Goal: Task Accomplishment & Management: Manage account settings

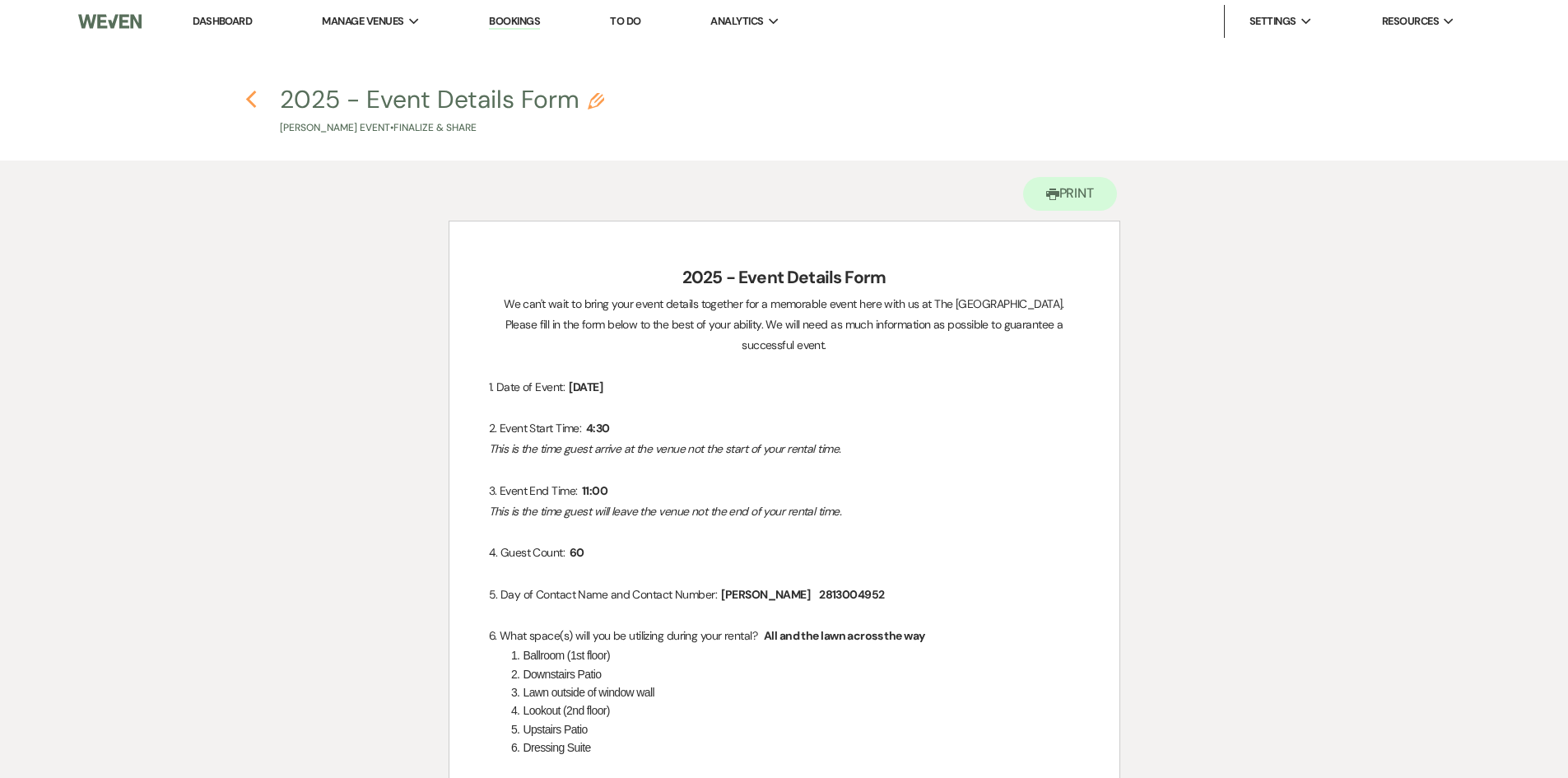
click at [251, 103] on use "button" at bounding box center [251, 99] width 11 height 18
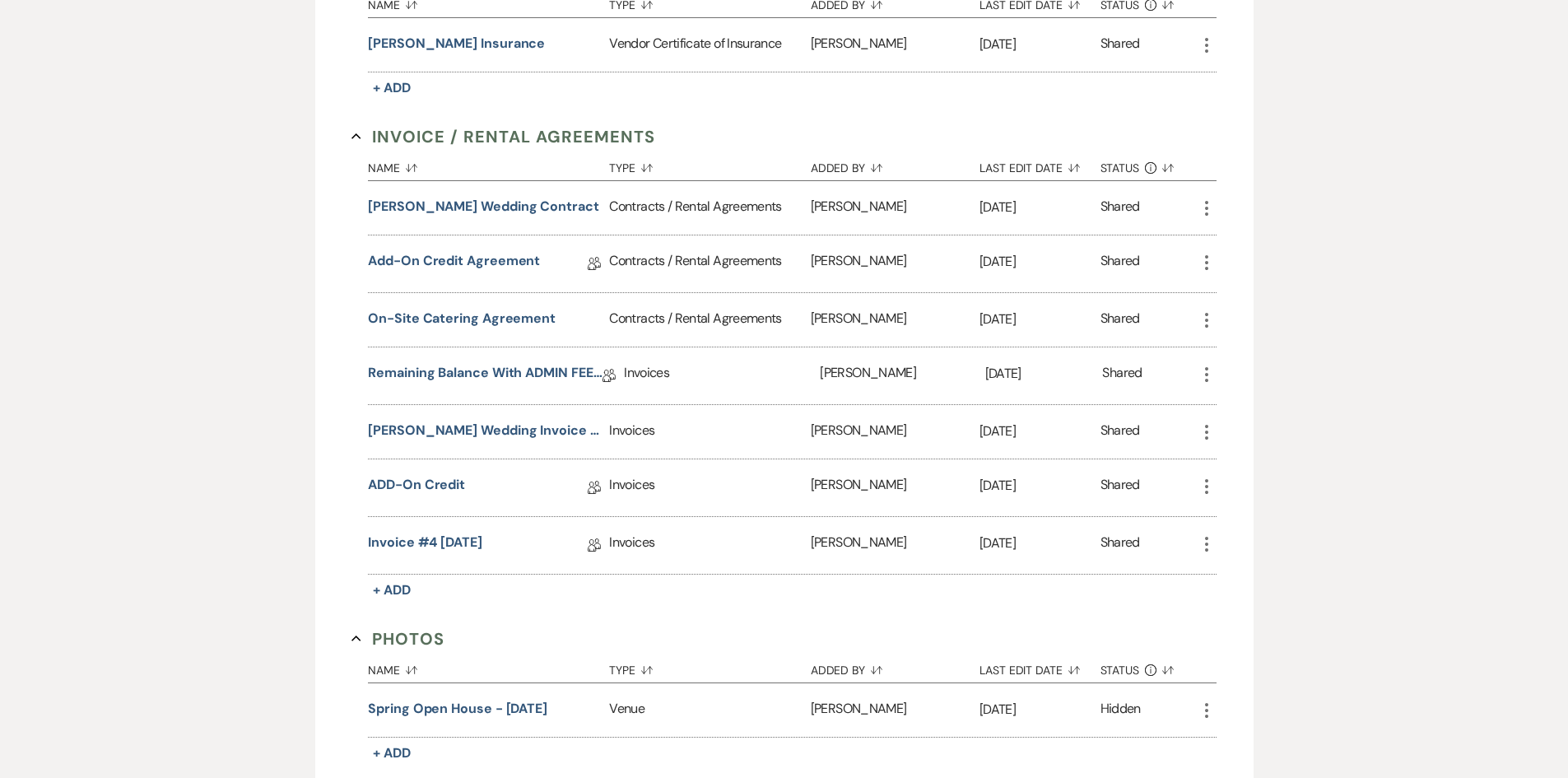
scroll to position [494, 0]
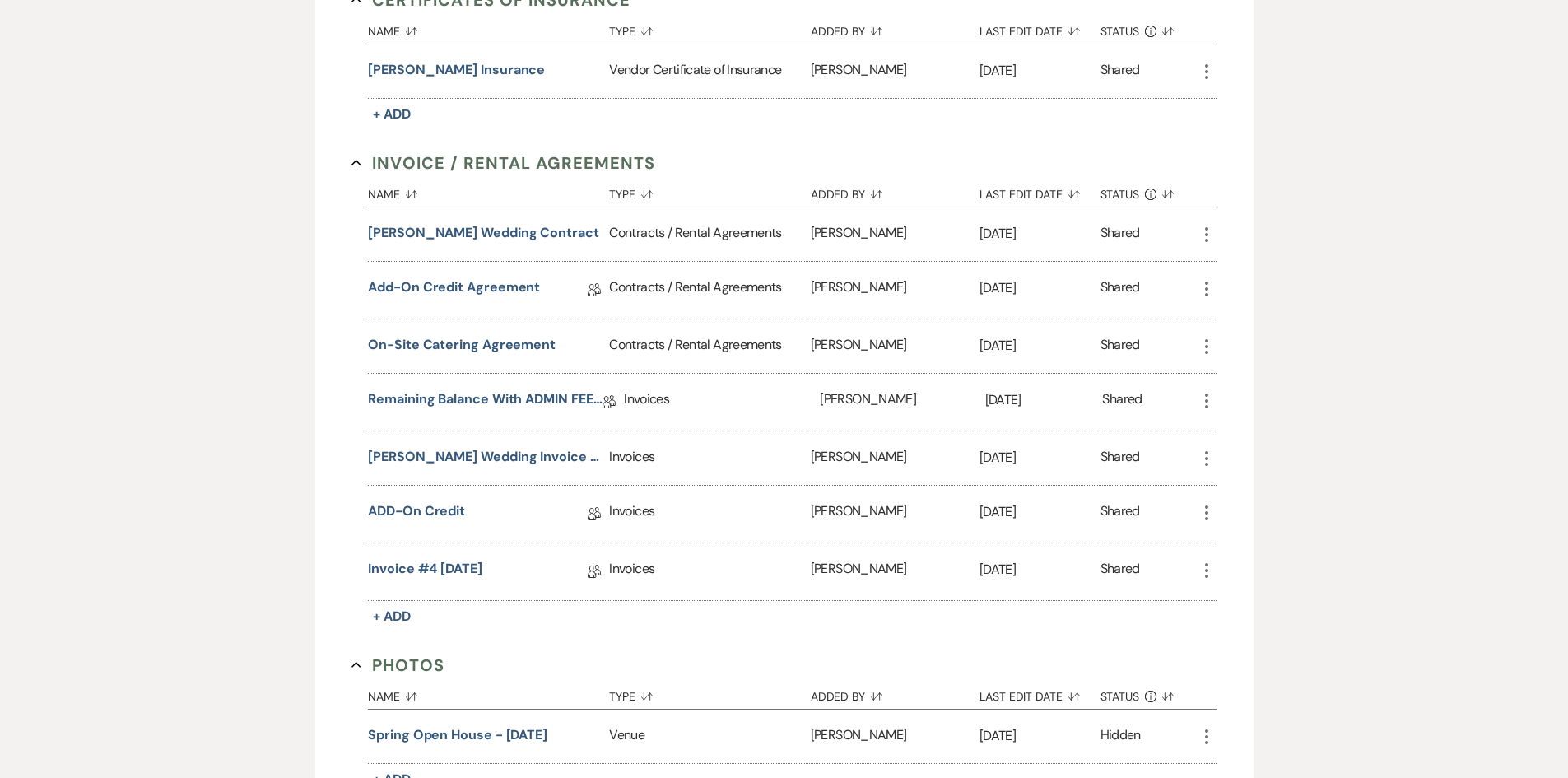
click at [355, 162] on use "button" at bounding box center [356, 162] width 9 height 6
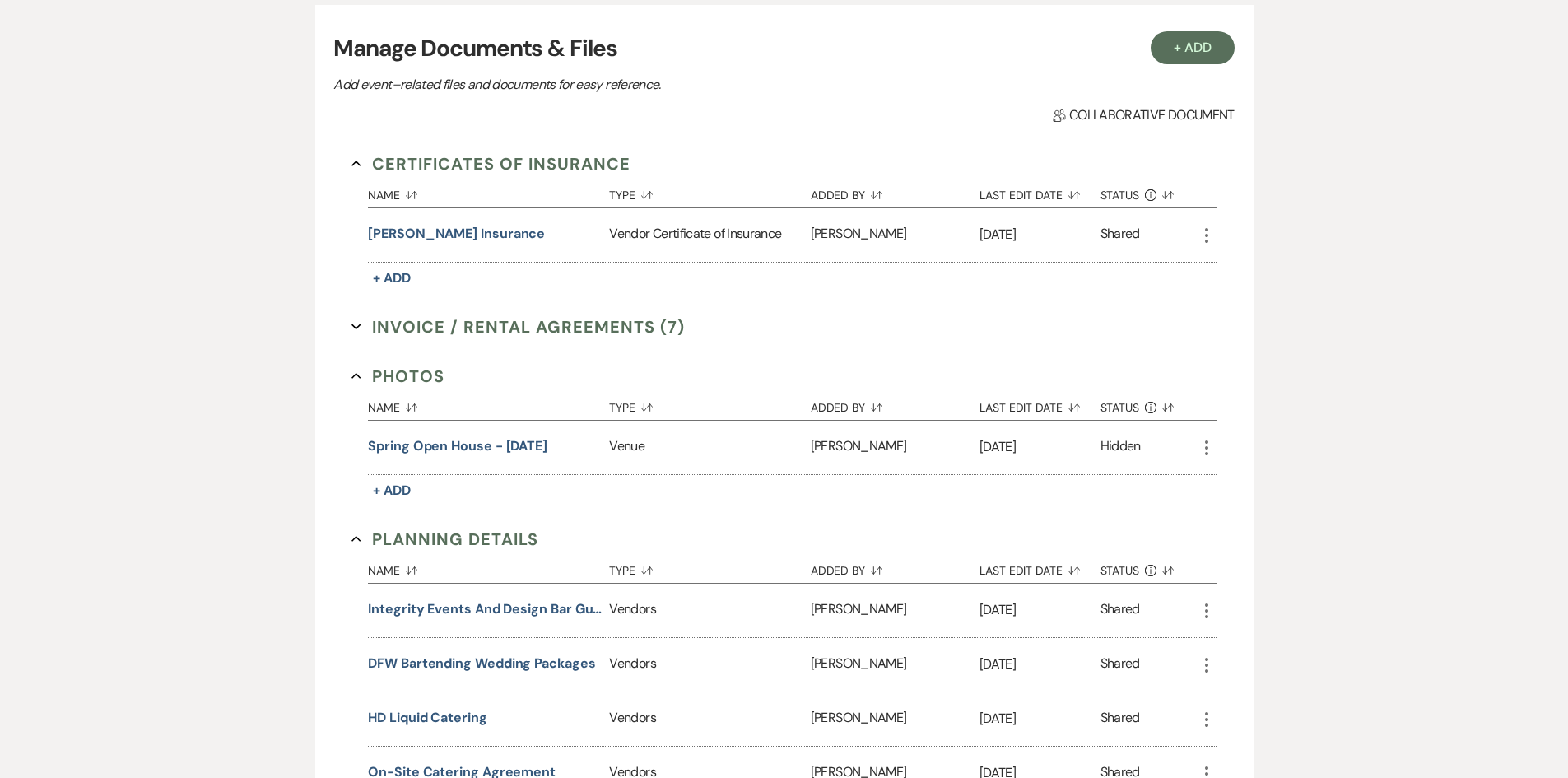
scroll to position [247, 0]
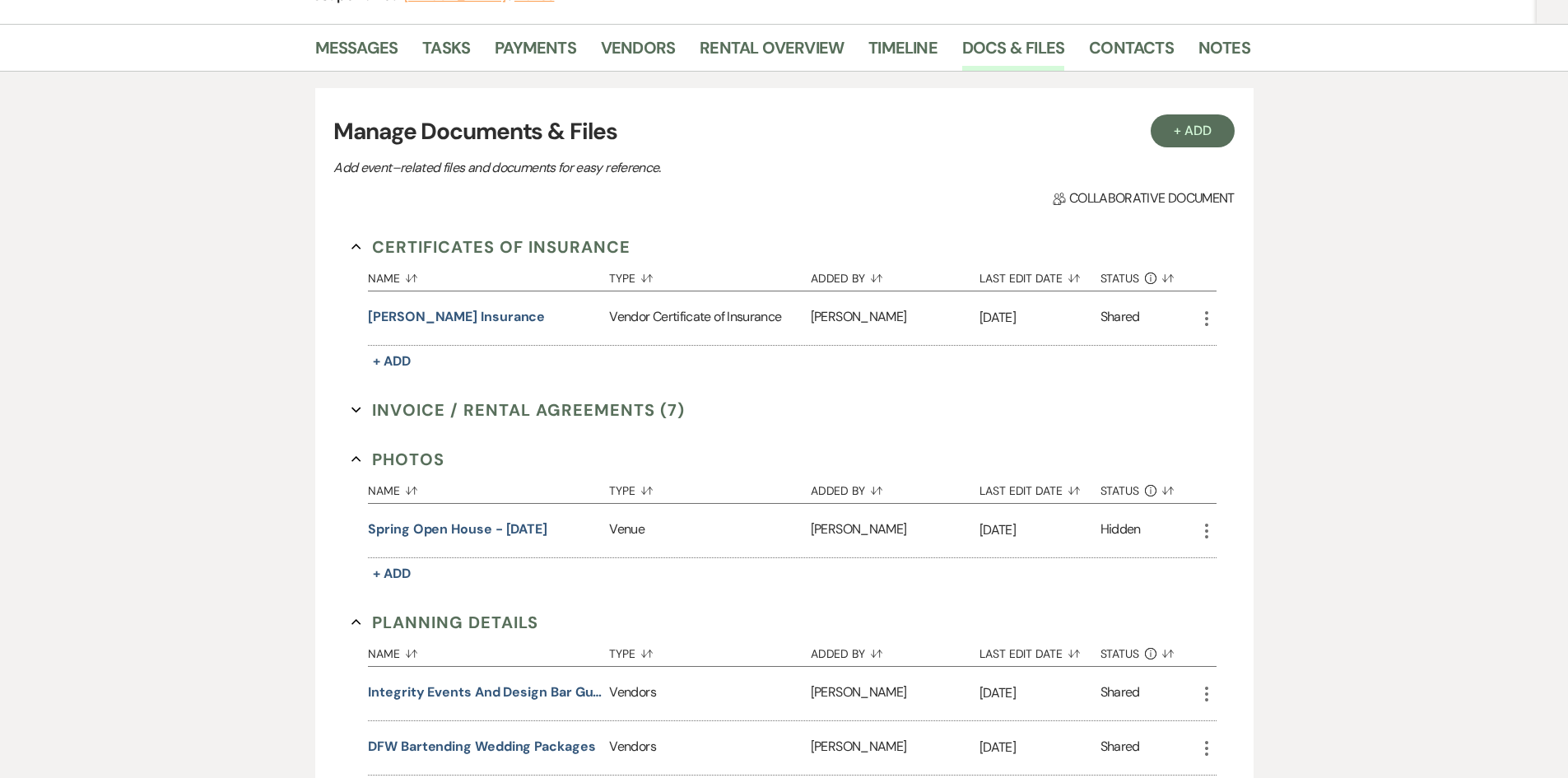
click at [482, 245] on button "Certificates of Insurance Collapse" at bounding box center [491, 247] width 279 height 25
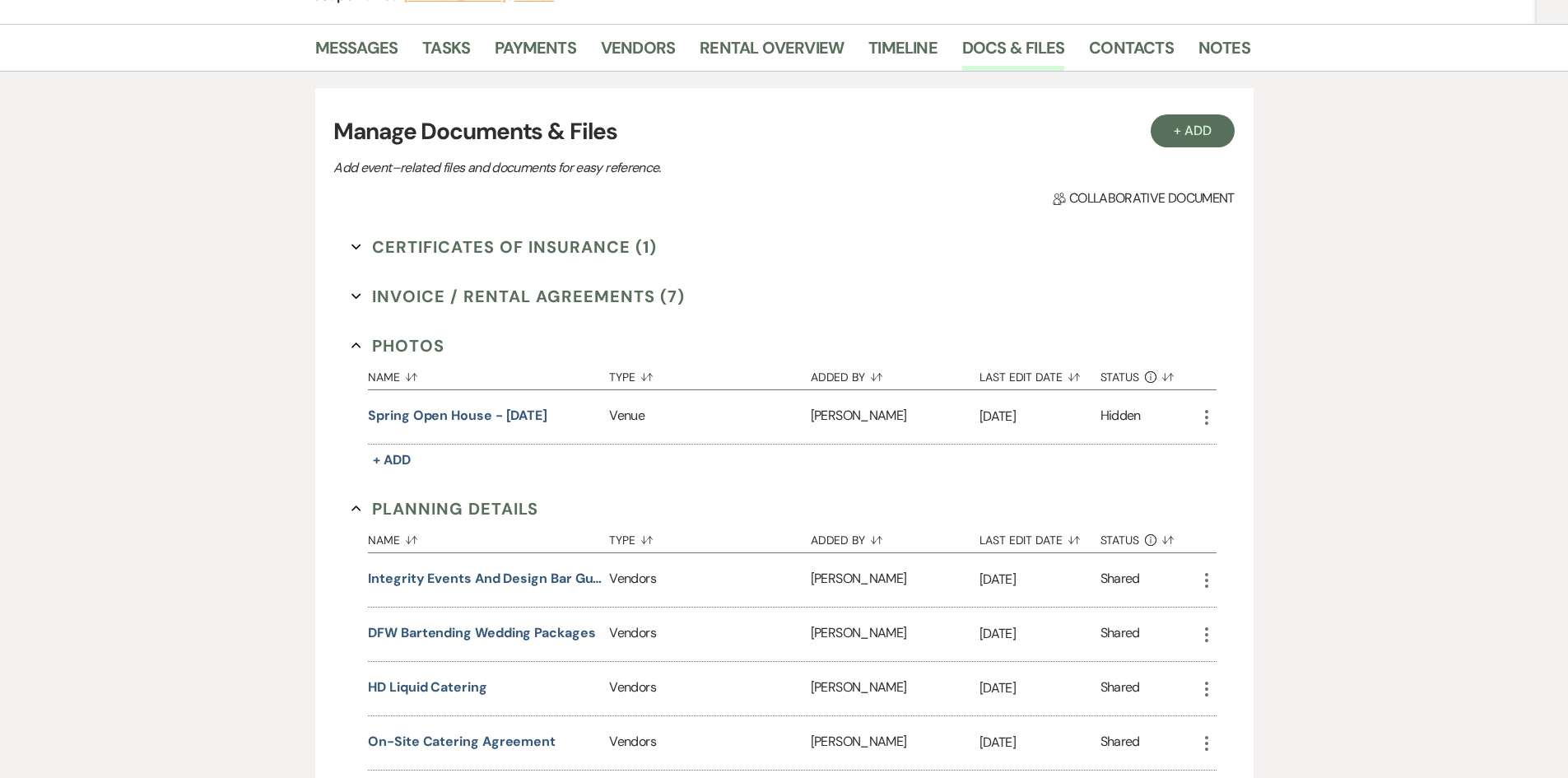
click at [437, 334] on button "Photos Collapse" at bounding box center [398, 346] width 93 height 25
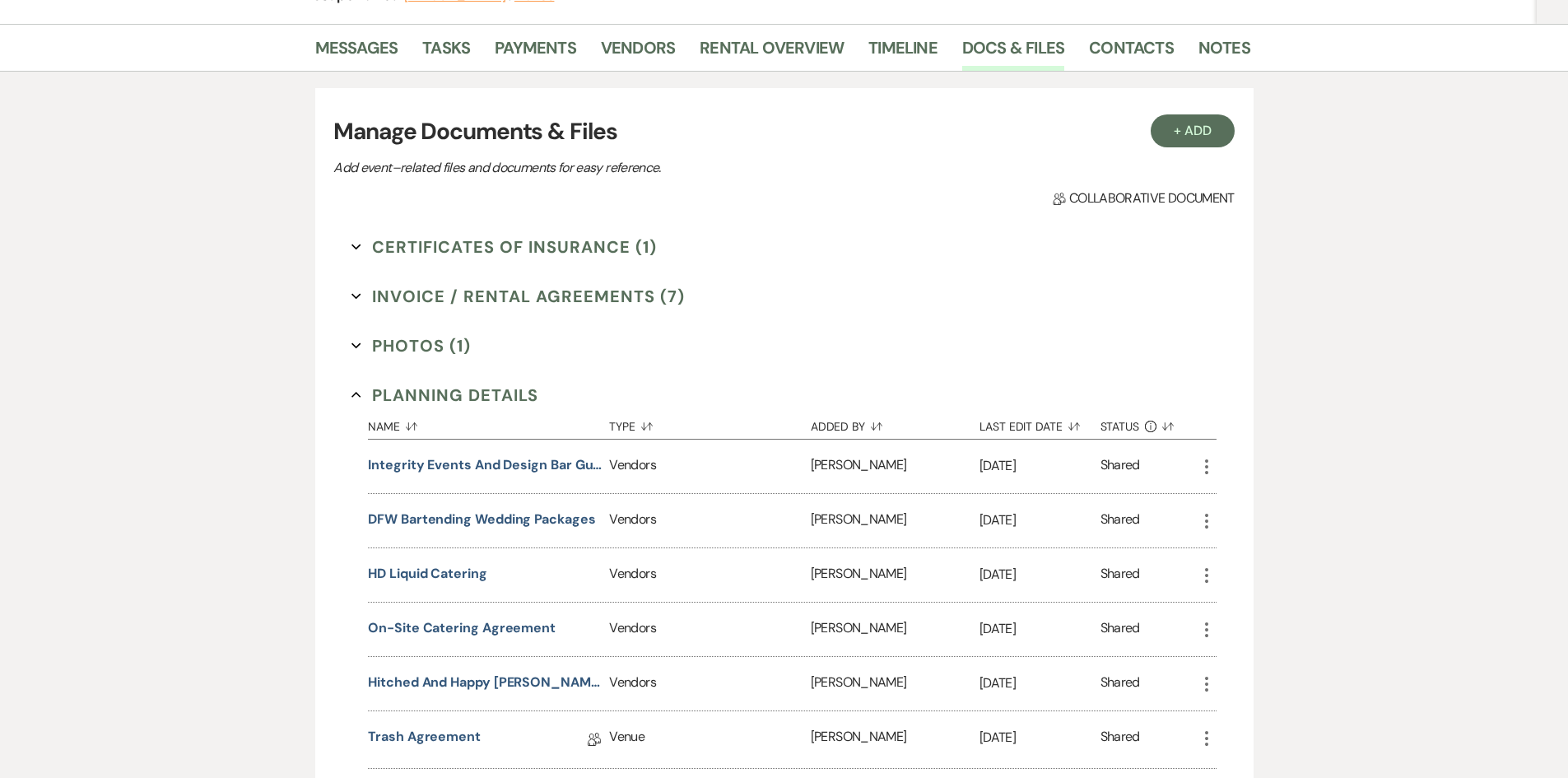
click at [440, 393] on button "Planning Details Collapse" at bounding box center [445, 396] width 187 height 25
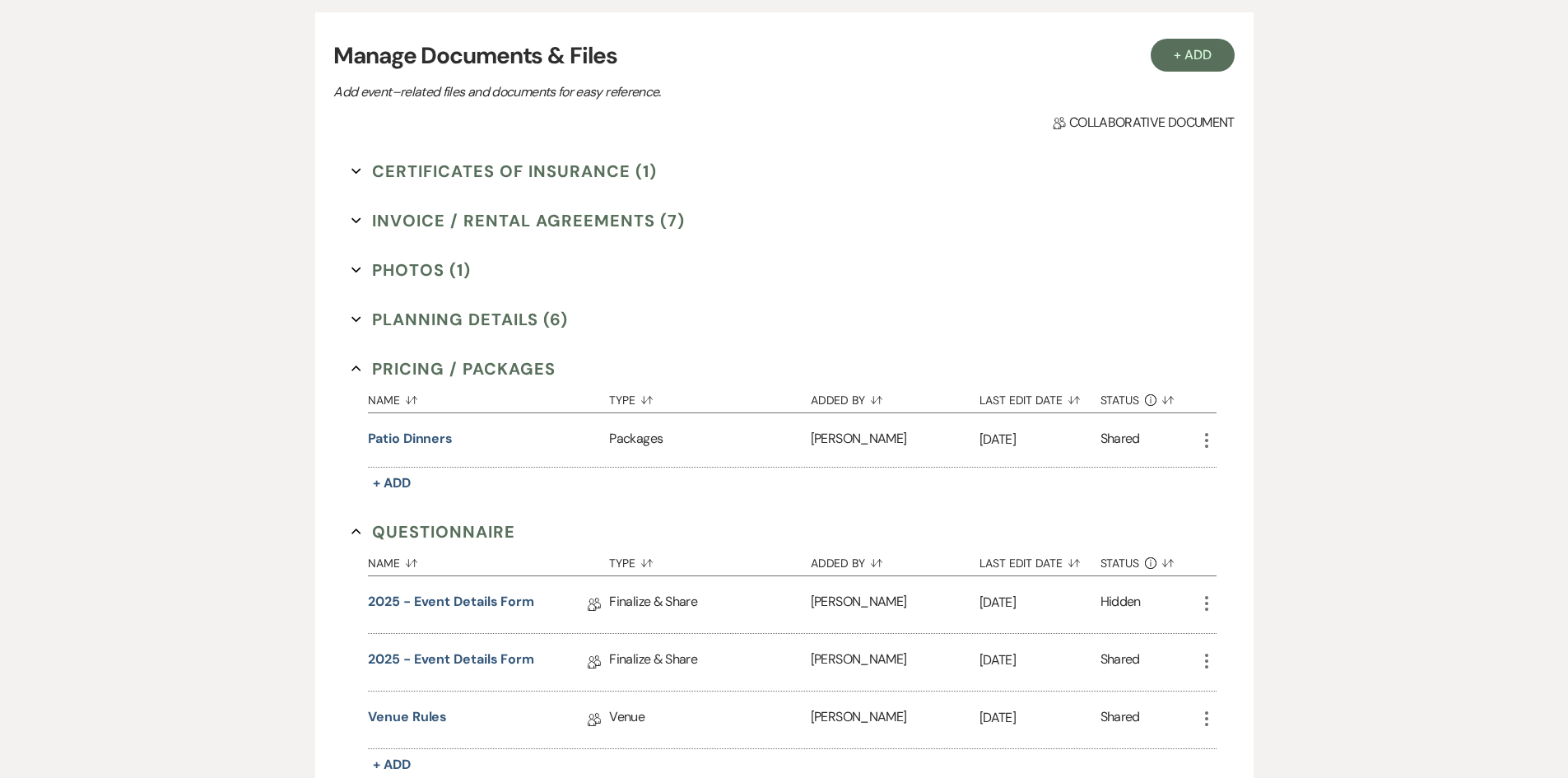
scroll to position [411, 0]
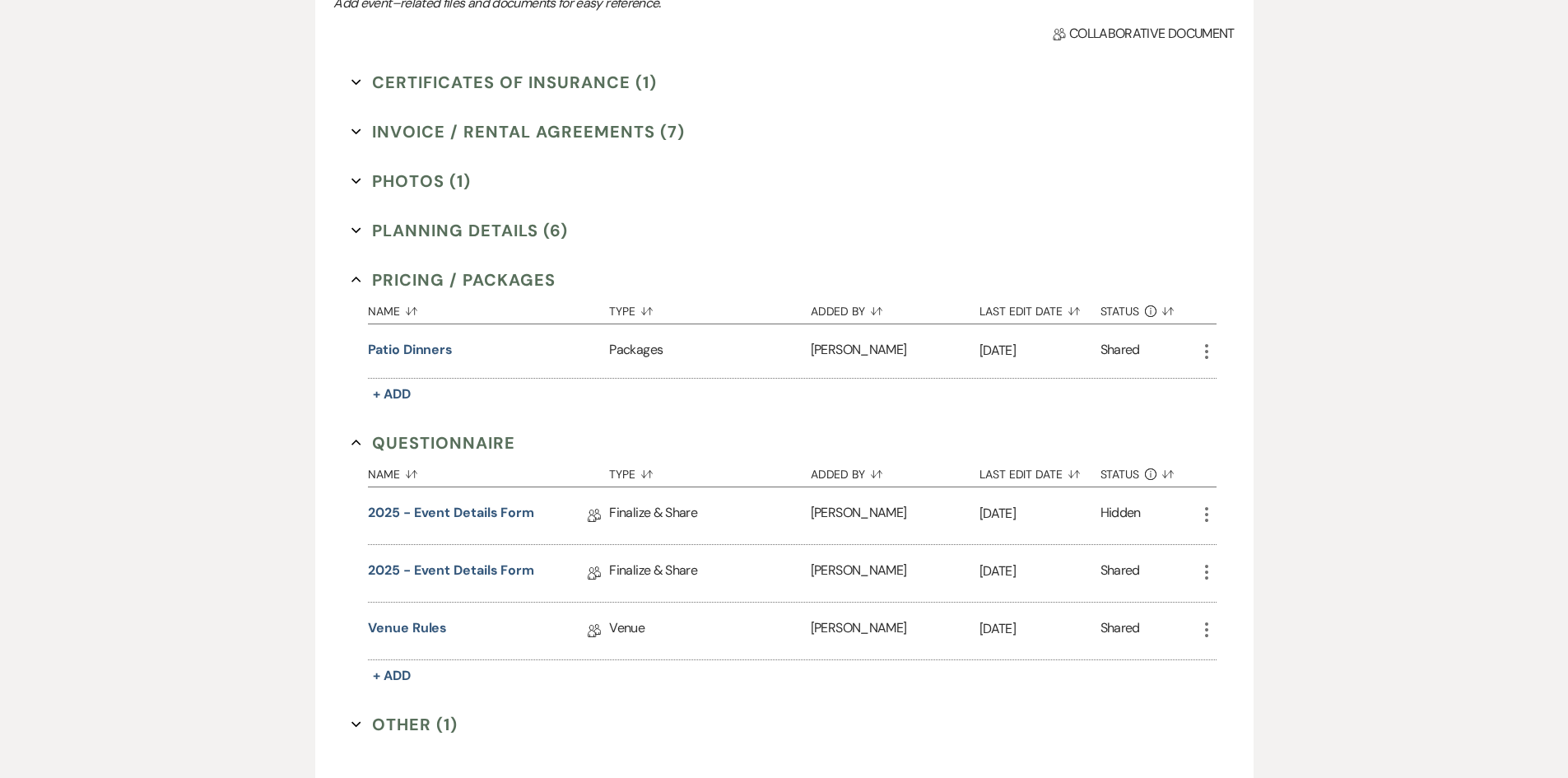
click at [457, 229] on button "Planning Details (6) Expand" at bounding box center [460, 231] width 217 height 25
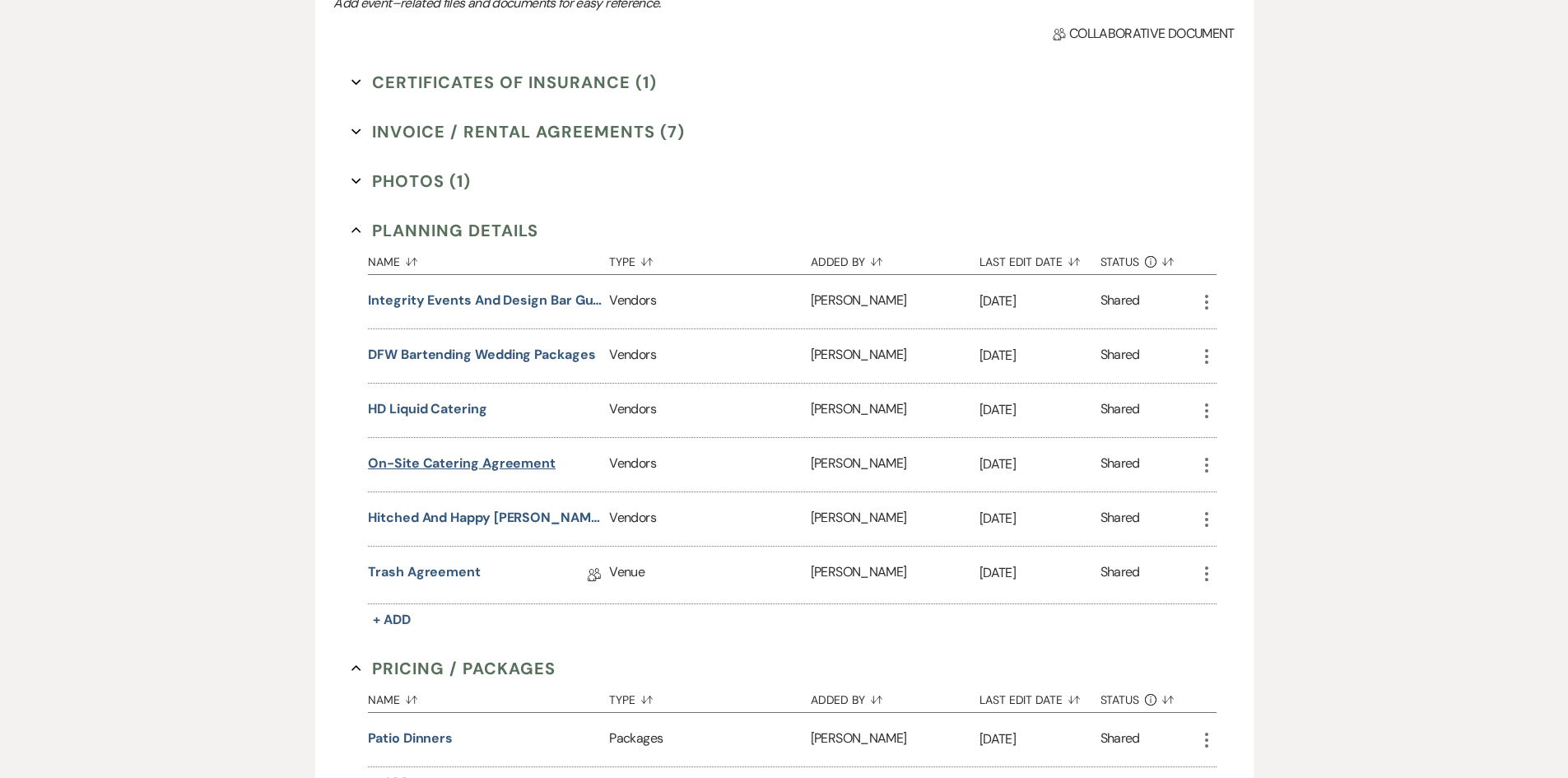
click at [433, 461] on button "On-Site Catering Agreement" at bounding box center [462, 463] width 188 height 20
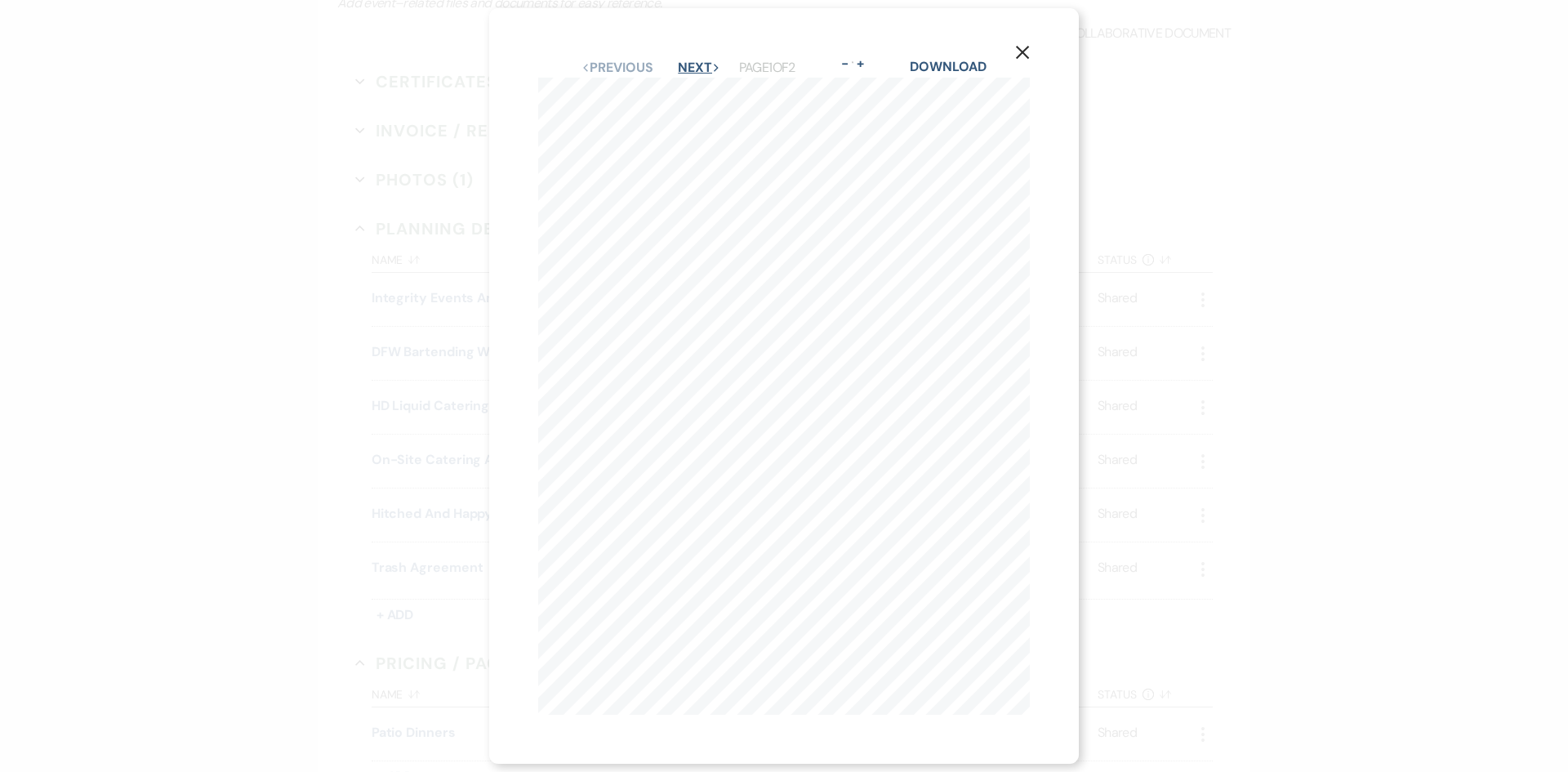
click at [687, 62] on button "Next Next" at bounding box center [699, 68] width 43 height 13
click at [1029, 47] on use "button" at bounding box center [1022, 53] width 13 height 13
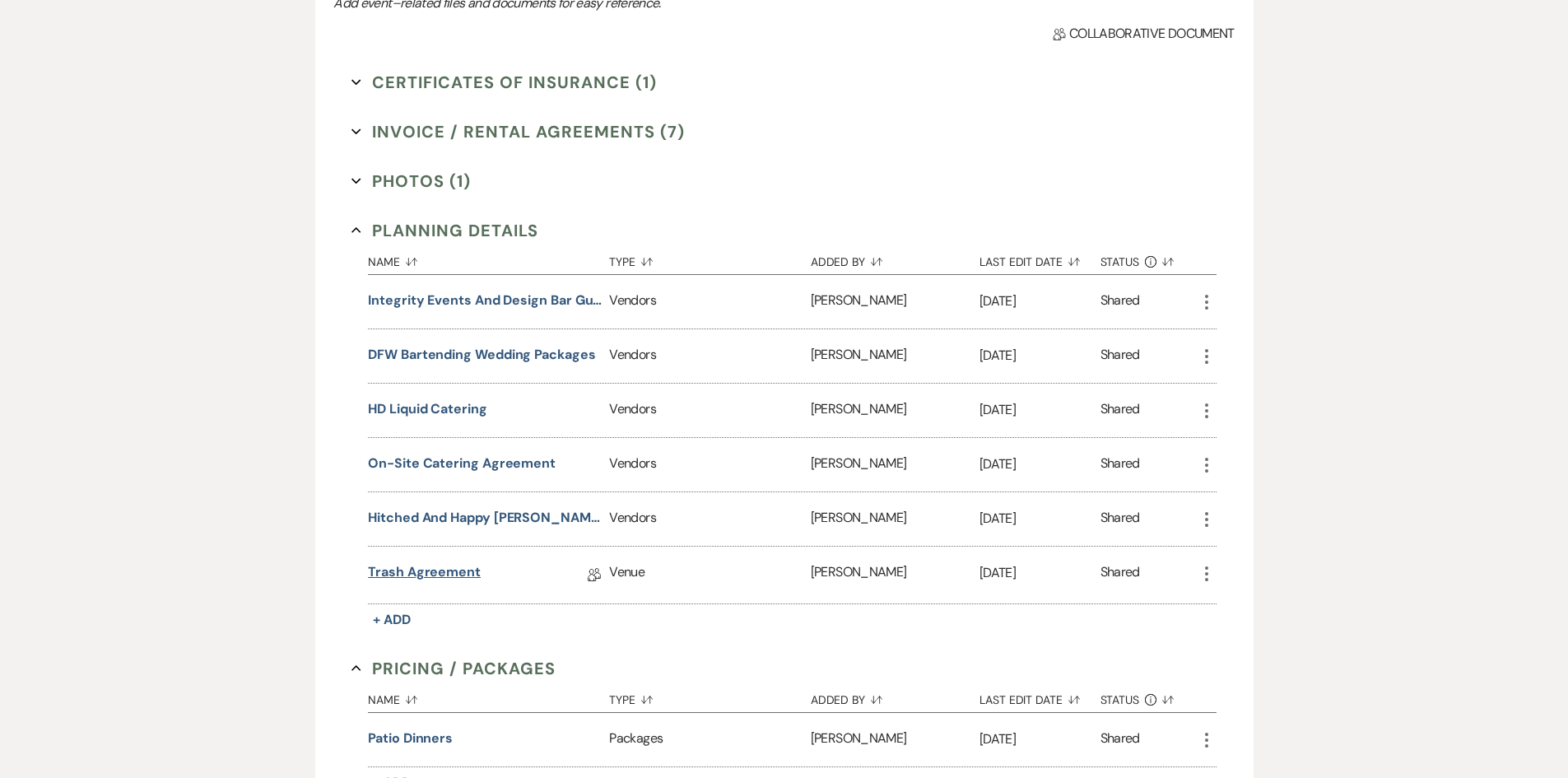
click at [443, 579] on link "Trash Agreement" at bounding box center [424, 574] width 113 height 26
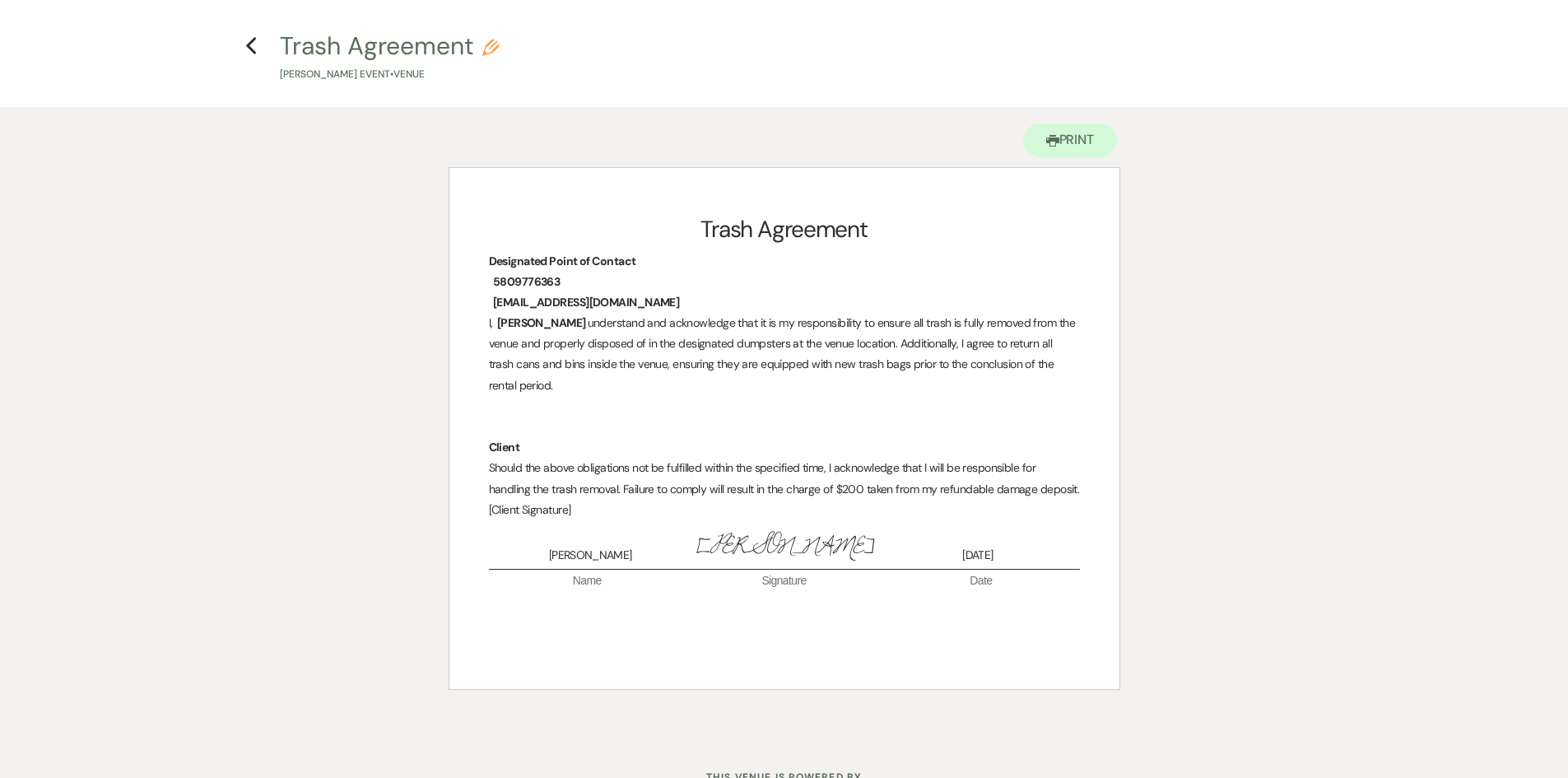
scroll to position [82, 0]
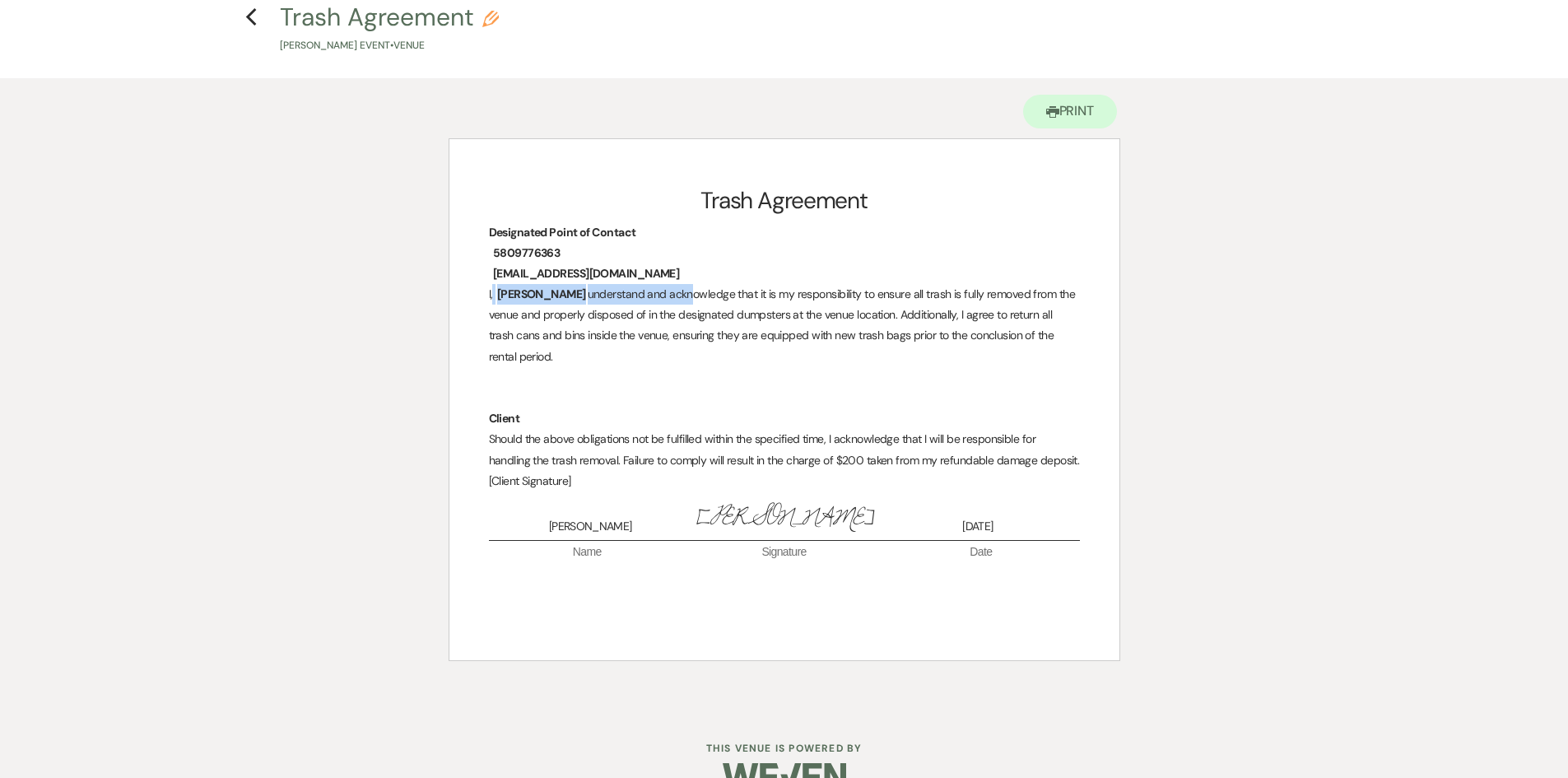
drag, startPoint x: 540, startPoint y: 293, endPoint x: 695, endPoint y: 292, distance: 155.0
click at [695, 292] on p "I, ﻿ [PERSON_NAME] ﻿ understand and acknowledge that it is my responsibility to…" at bounding box center [784, 325] width 591 height 83
click at [725, 328] on p "I, ﻿ [PERSON_NAME] ﻿ understand and acknowledge that it is my responsibility to…" at bounding box center [784, 325] width 591 height 83
drag, startPoint x: 680, startPoint y: 271, endPoint x: 484, endPoint y: 262, distance: 196.2
click at [484, 262] on div "Trash Agreement Designated Point of Contact ﻿ 5809776363 ﻿ ﻿ [EMAIL_ADDRESS][DO…" at bounding box center [784, 399] width 670 height 521
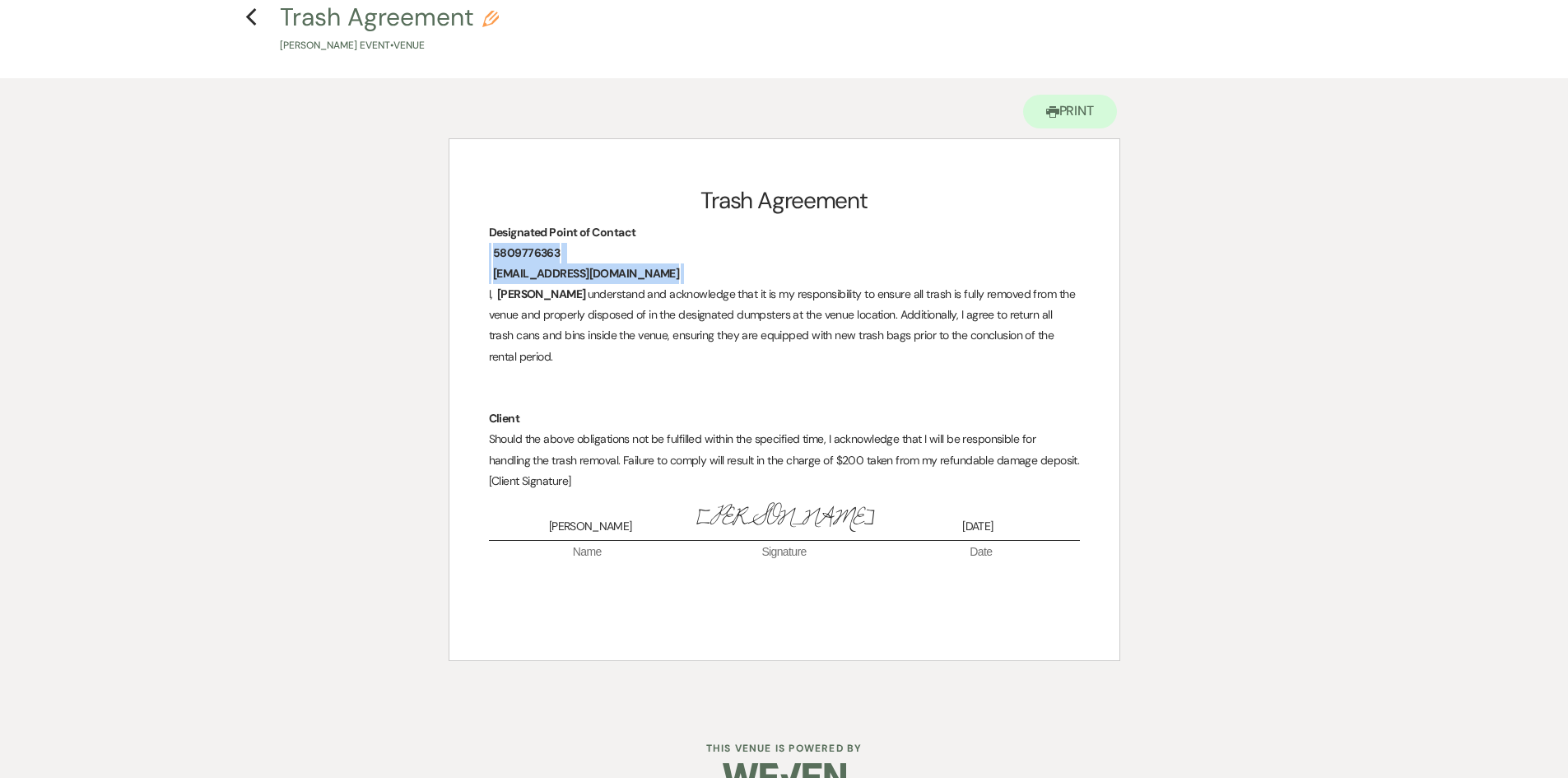
click at [713, 266] on p "﻿ [EMAIL_ADDRESS][DOMAIN_NAME] ﻿" at bounding box center [784, 273] width 591 height 21
click at [251, 24] on icon "Previous" at bounding box center [251, 17] width 12 height 20
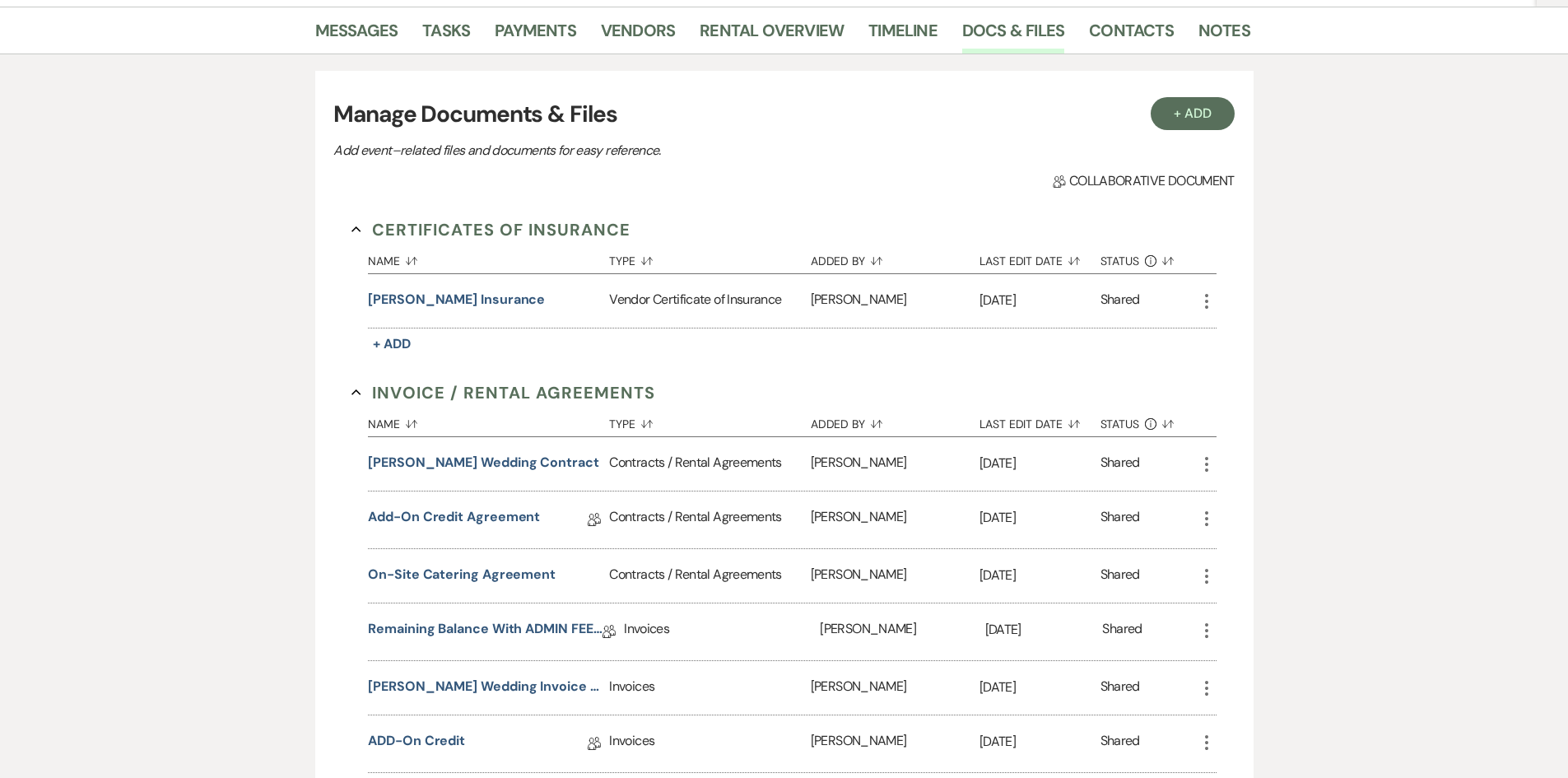
scroll to position [247, 0]
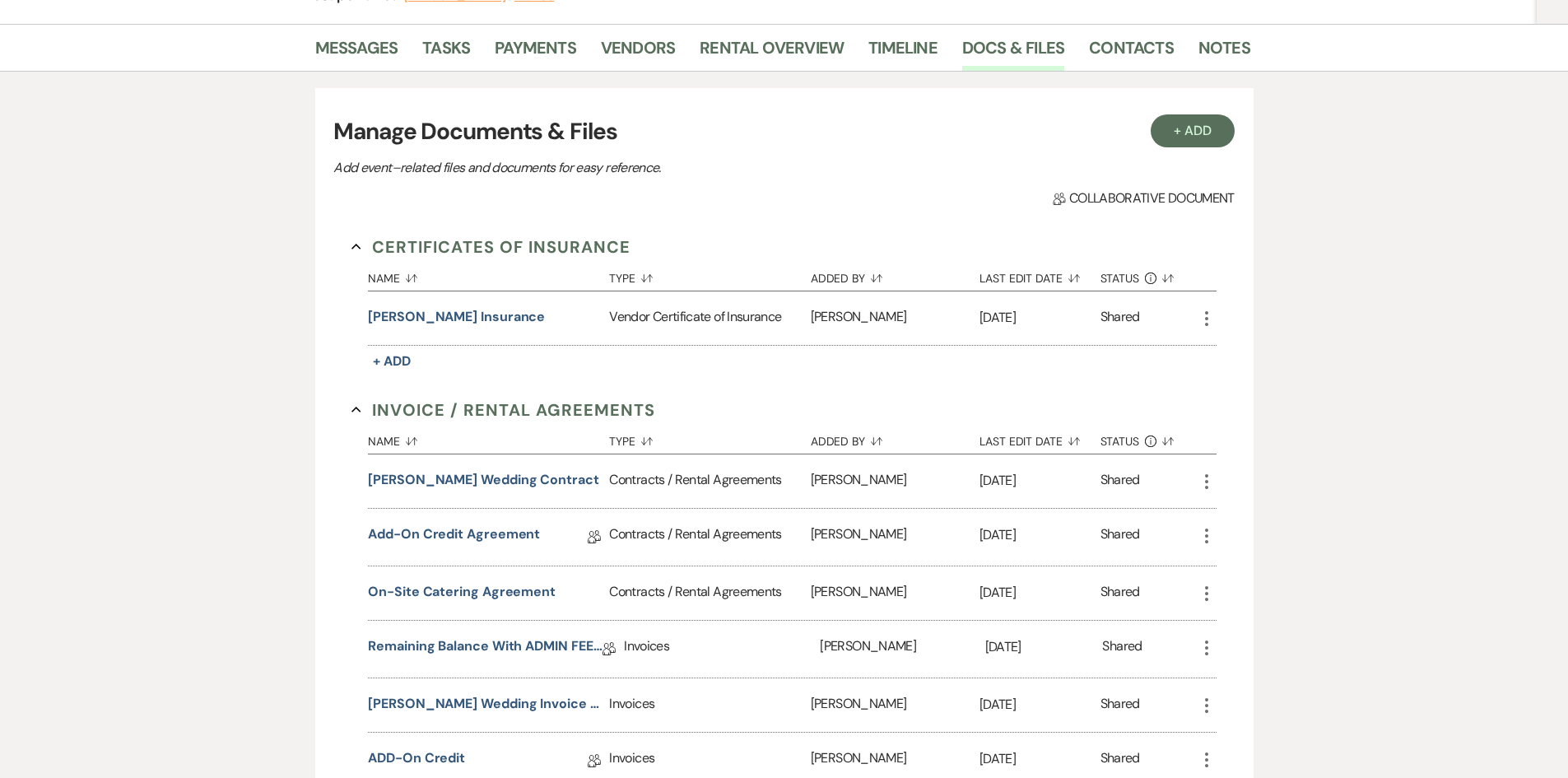
click at [372, 239] on button "Certificates of Insurance Collapse" at bounding box center [491, 247] width 279 height 25
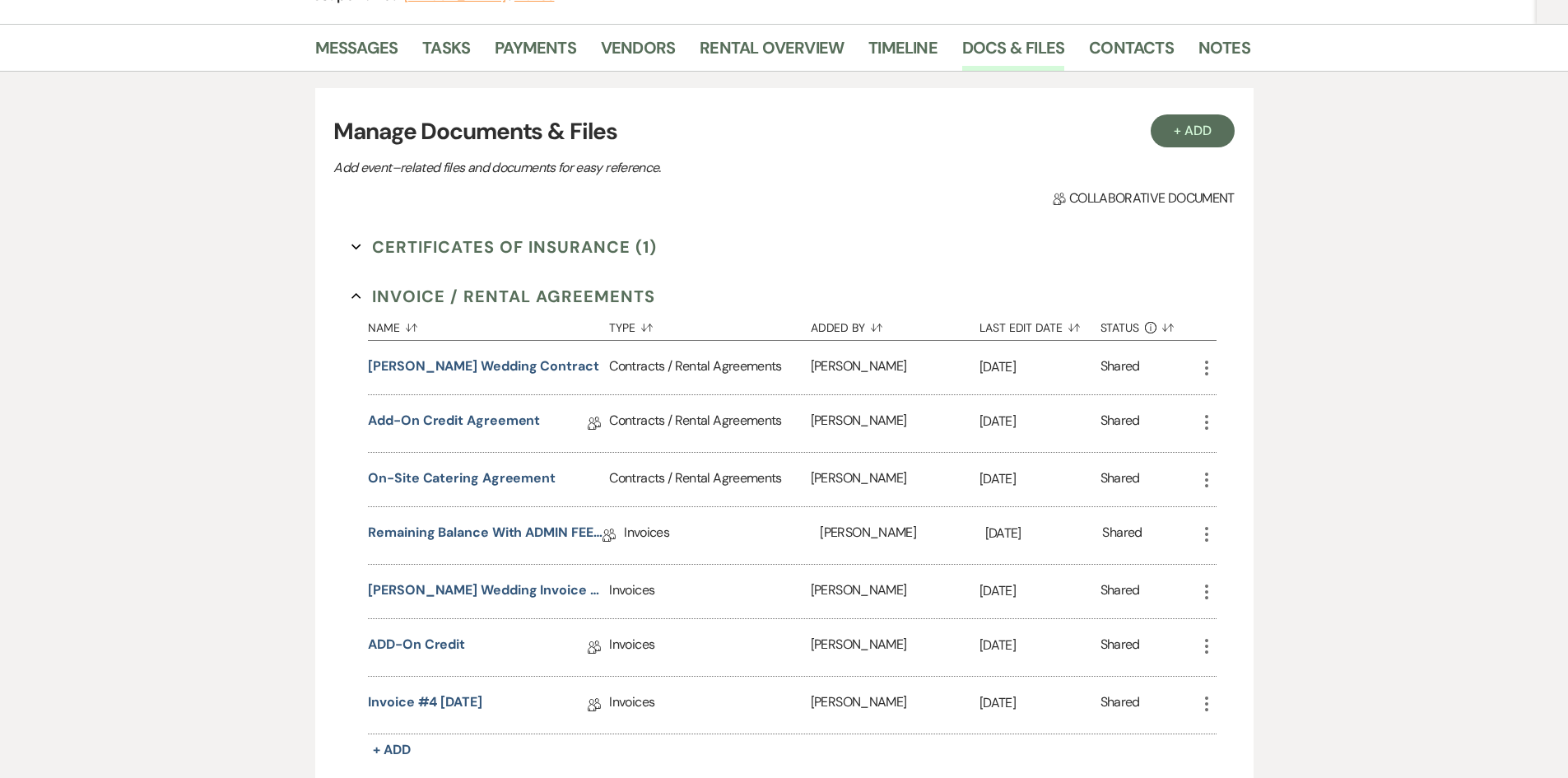
click at [365, 294] on button "Invoice / Rental Agreements Collapse" at bounding box center [503, 296] width 304 height 25
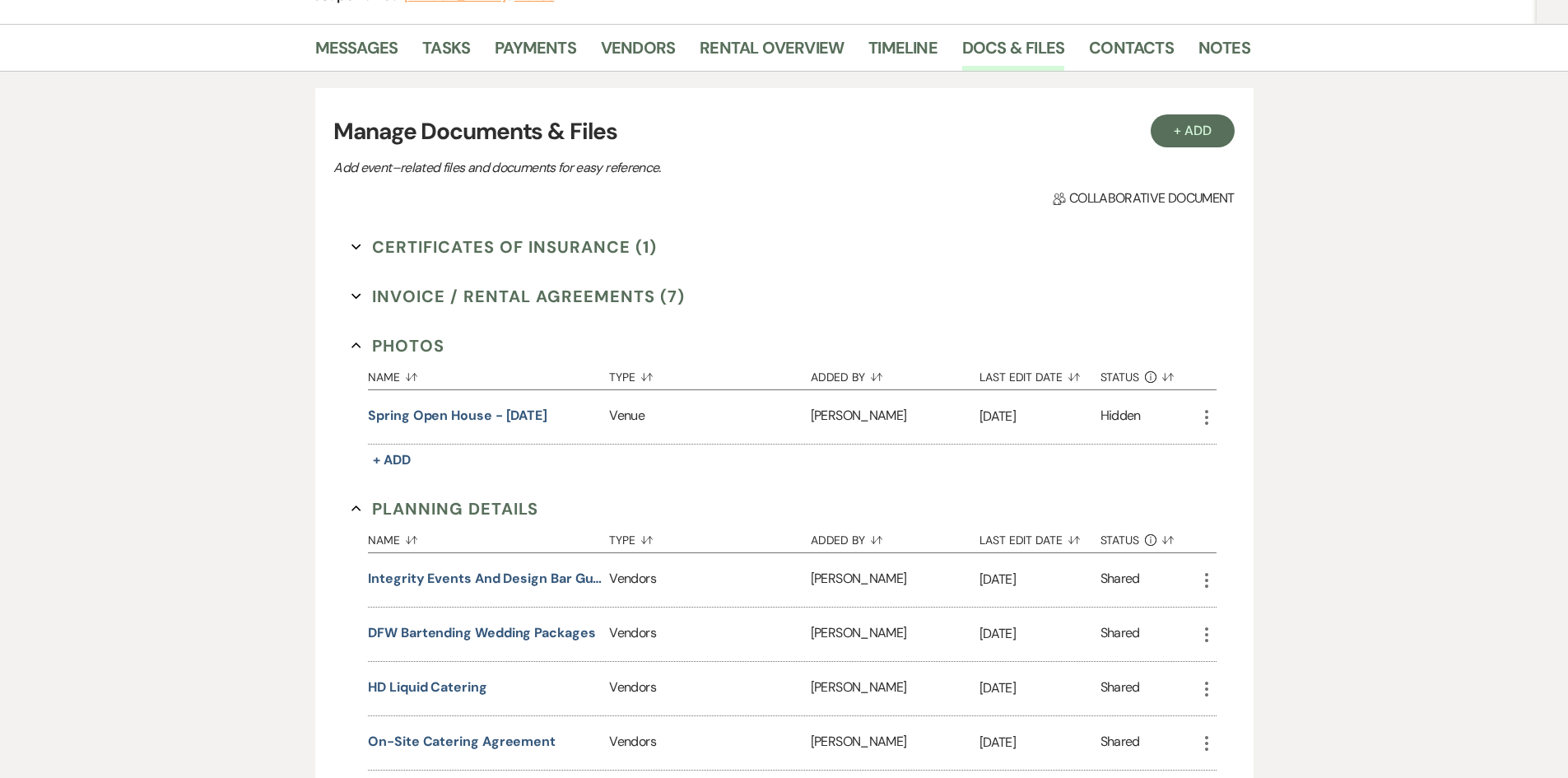
click at [370, 348] on button "Photos Collapse" at bounding box center [398, 346] width 93 height 25
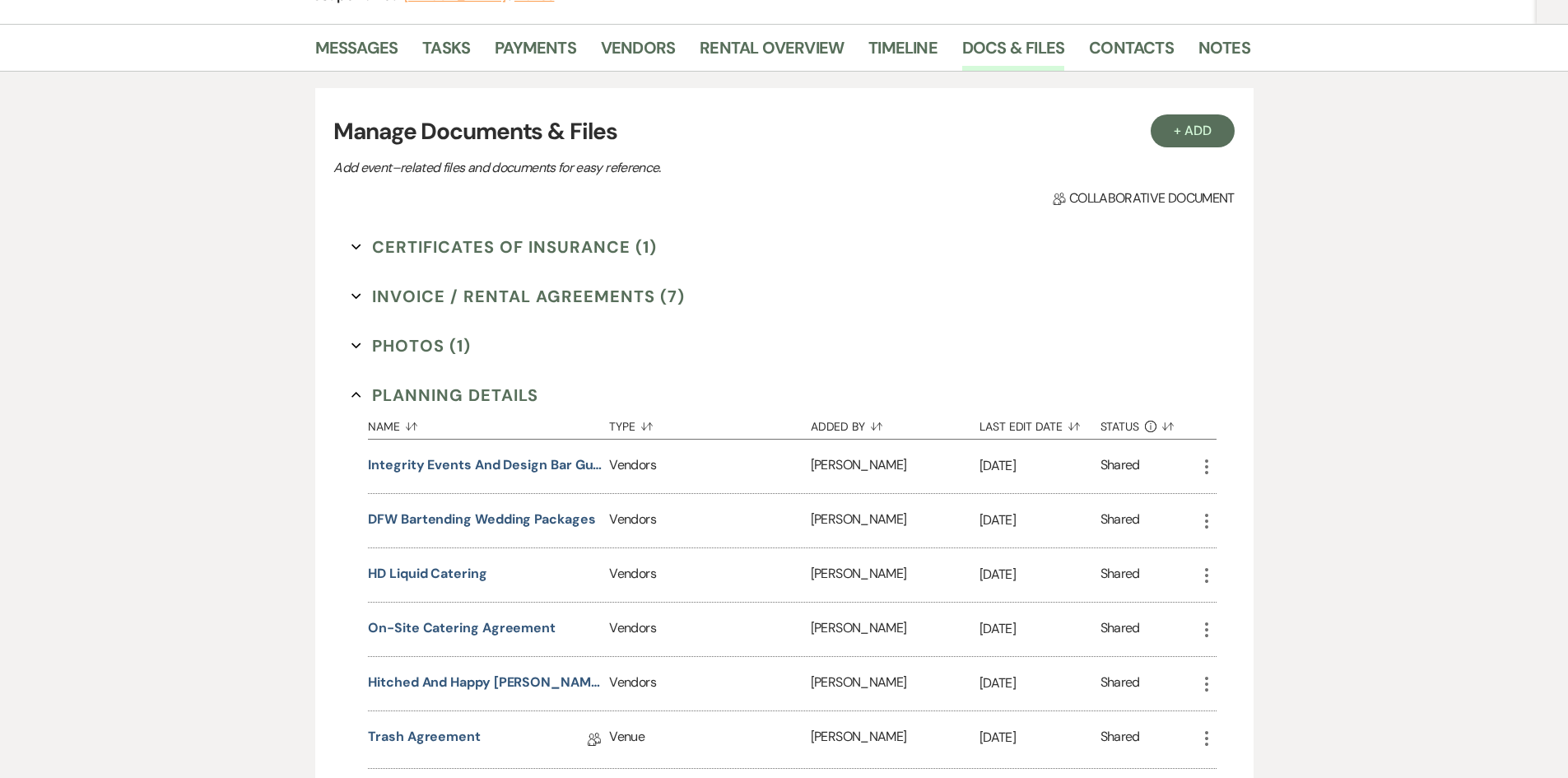
click at [375, 400] on button "Planning Details Collapse" at bounding box center [445, 396] width 187 height 25
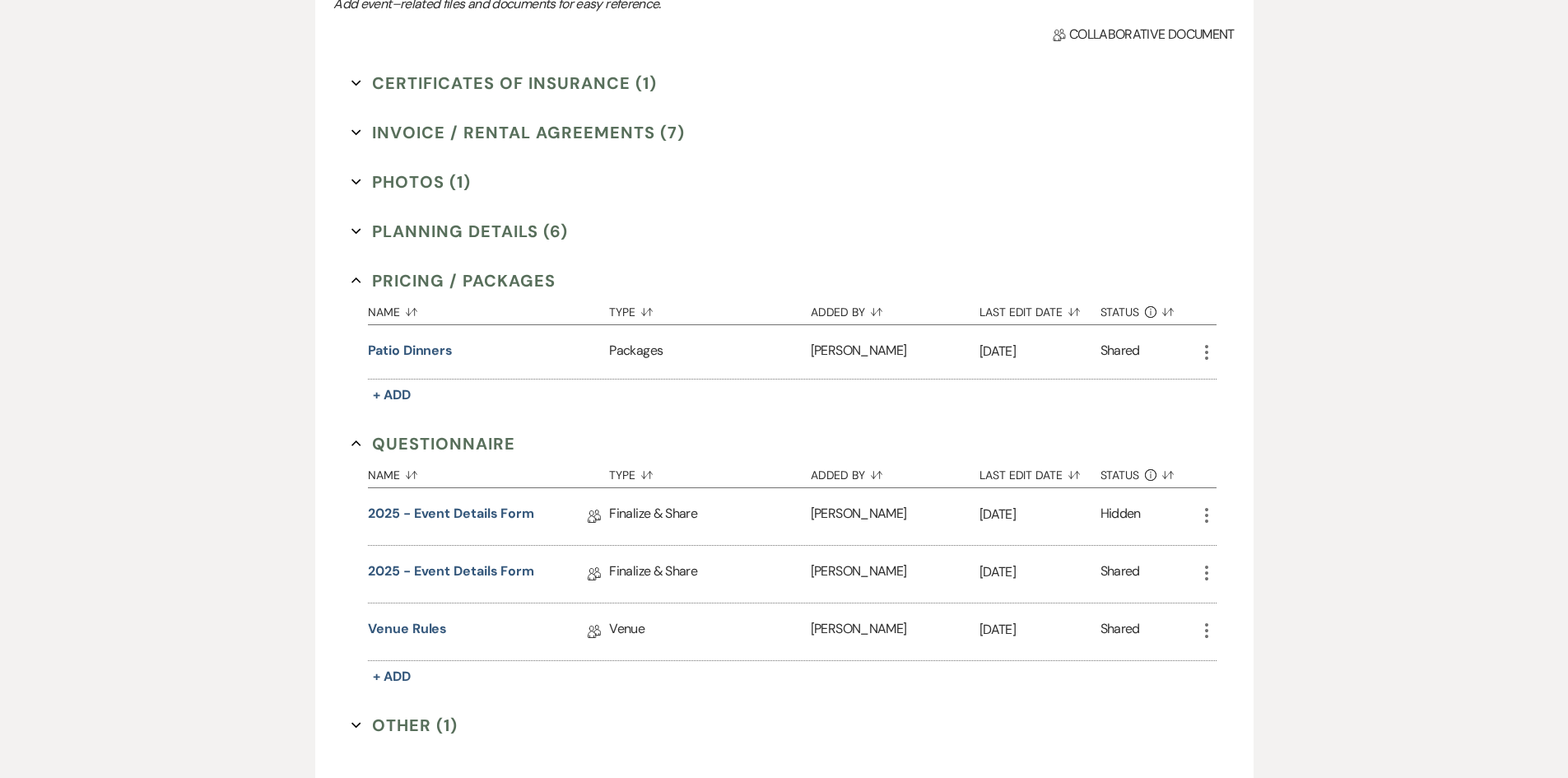
scroll to position [411, 0]
click at [401, 231] on button "Planning Details (6) Expand" at bounding box center [460, 231] width 217 height 25
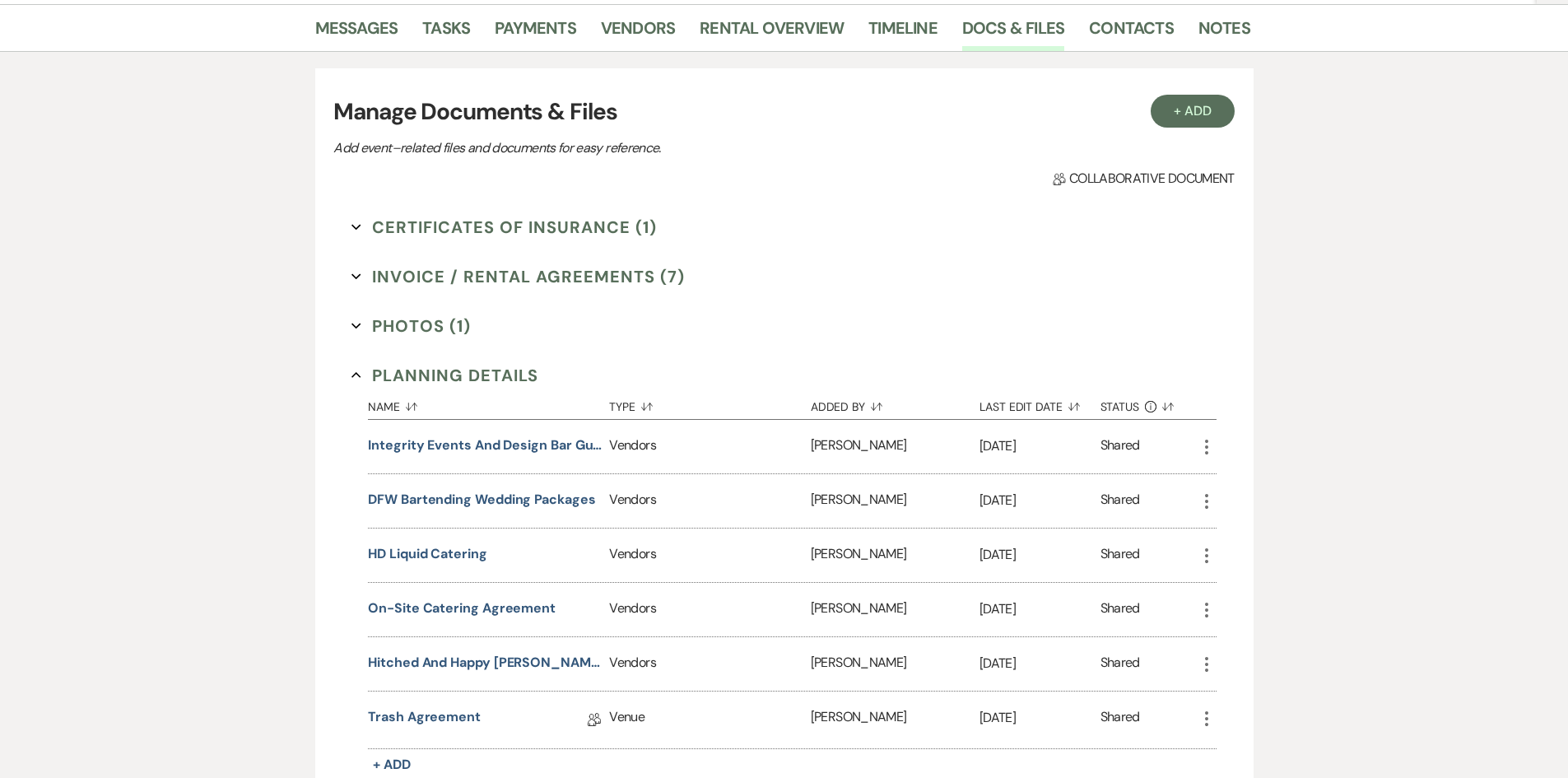
scroll to position [0, 0]
